Goal: Check status: Check status

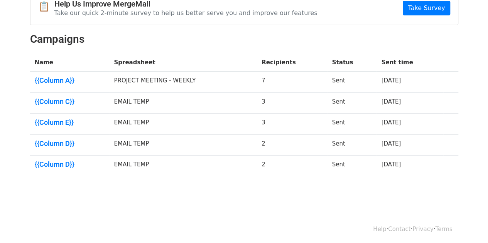
scroll to position [48, 0]
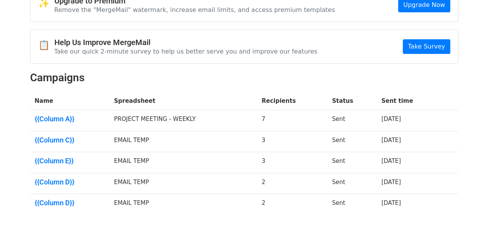
click at [165, 117] on td "PROJECT MEETING - WEEKLY" at bounding box center [183, 120] width 148 height 21
click at [47, 118] on link "{{Column A}}" at bounding box center [70, 119] width 70 height 8
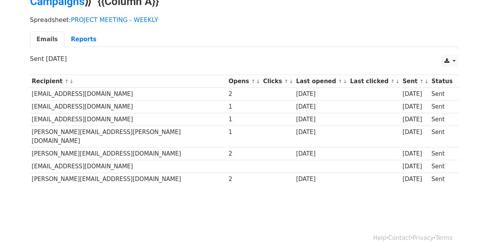
scroll to position [2, 0]
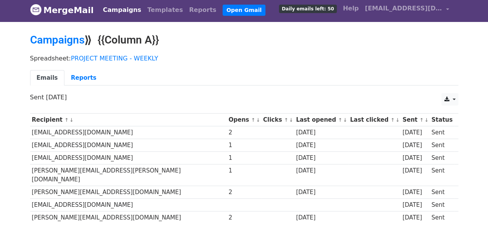
click at [45, 135] on td "vipinrajp@jobbyengineers.com" at bounding box center [128, 133] width 197 height 13
click at [73, 79] on link "Reports" at bounding box center [83, 78] width 39 height 16
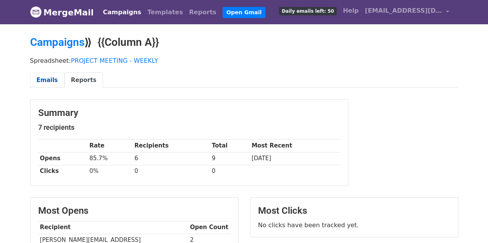
click at [42, 79] on link "Emails" at bounding box center [47, 81] width 34 height 16
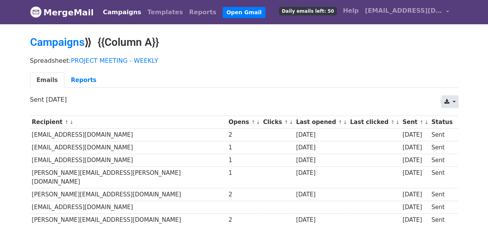
click at [455, 101] on link at bounding box center [449, 102] width 17 height 12
